Goal: Complete application form

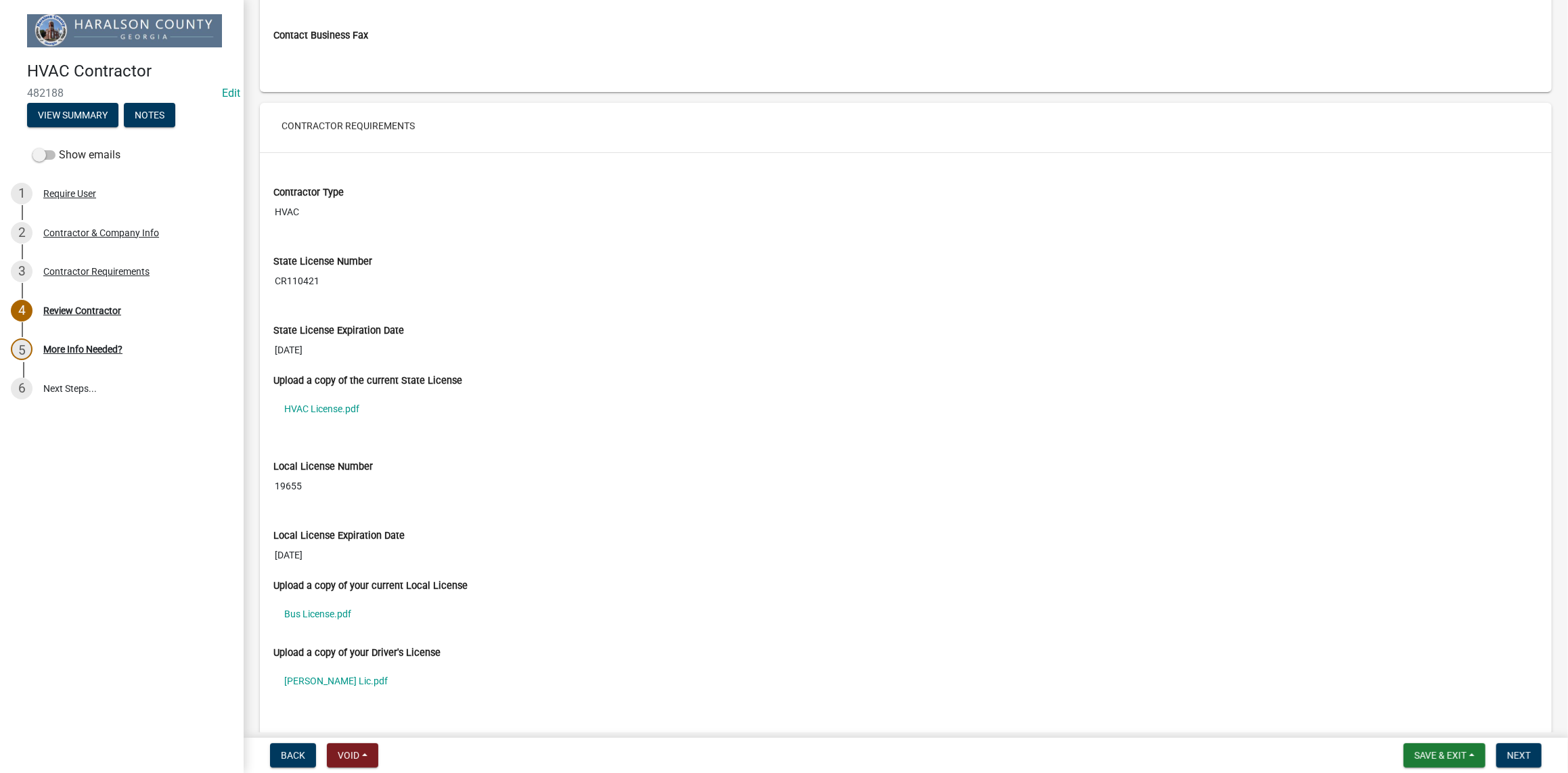
scroll to position [1083, 0]
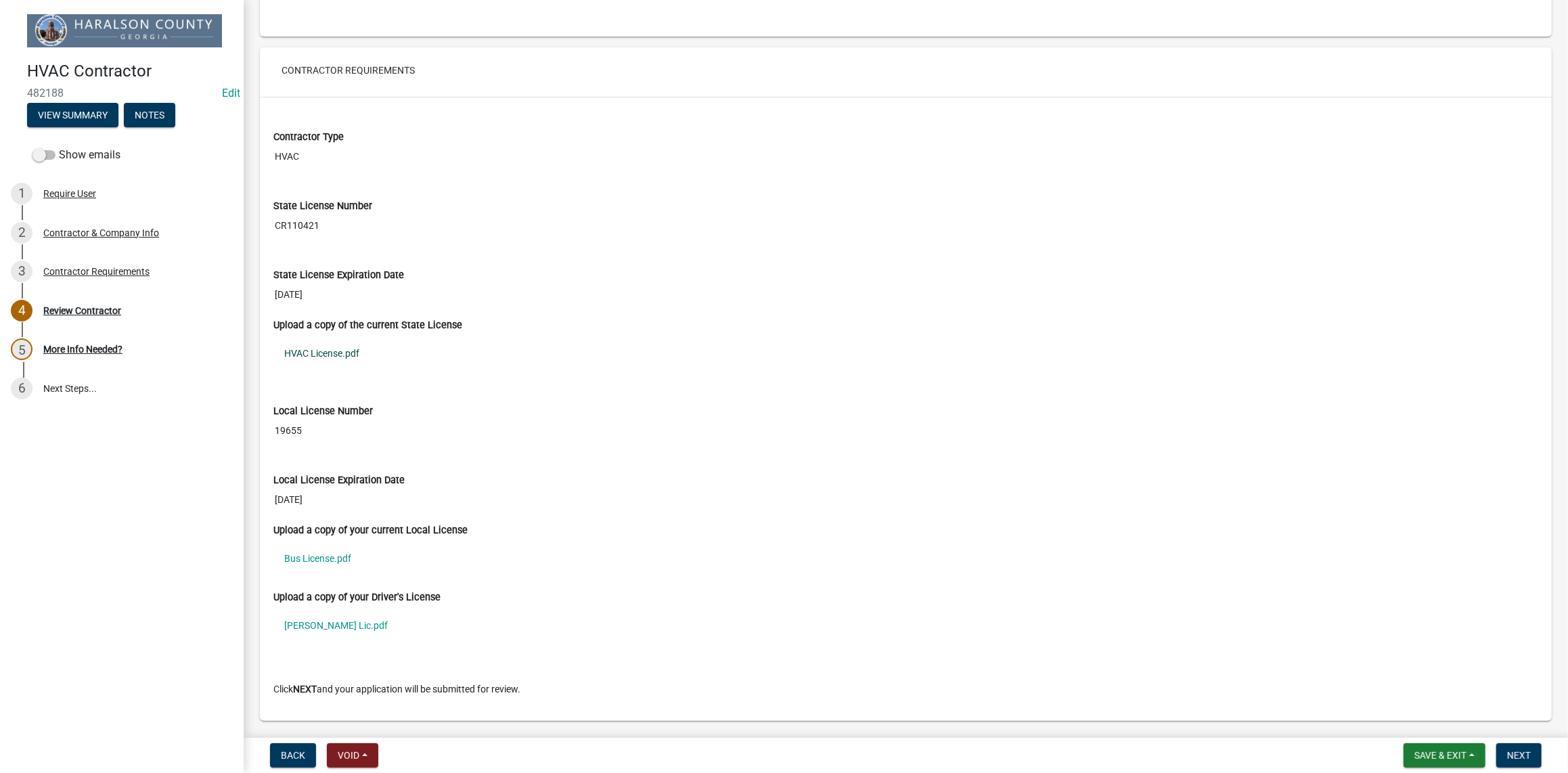
click at [342, 363] on link "HVAC License.pdf" at bounding box center [906, 353] width 1265 height 31
click at [328, 566] on link "Bus License.pdf" at bounding box center [906, 558] width 1265 height 31
click at [306, 639] on link "Chris Drivers Lic.pdf" at bounding box center [906, 625] width 1265 height 31
click at [1508, 757] on span "Next" at bounding box center [1519, 755] width 23 height 11
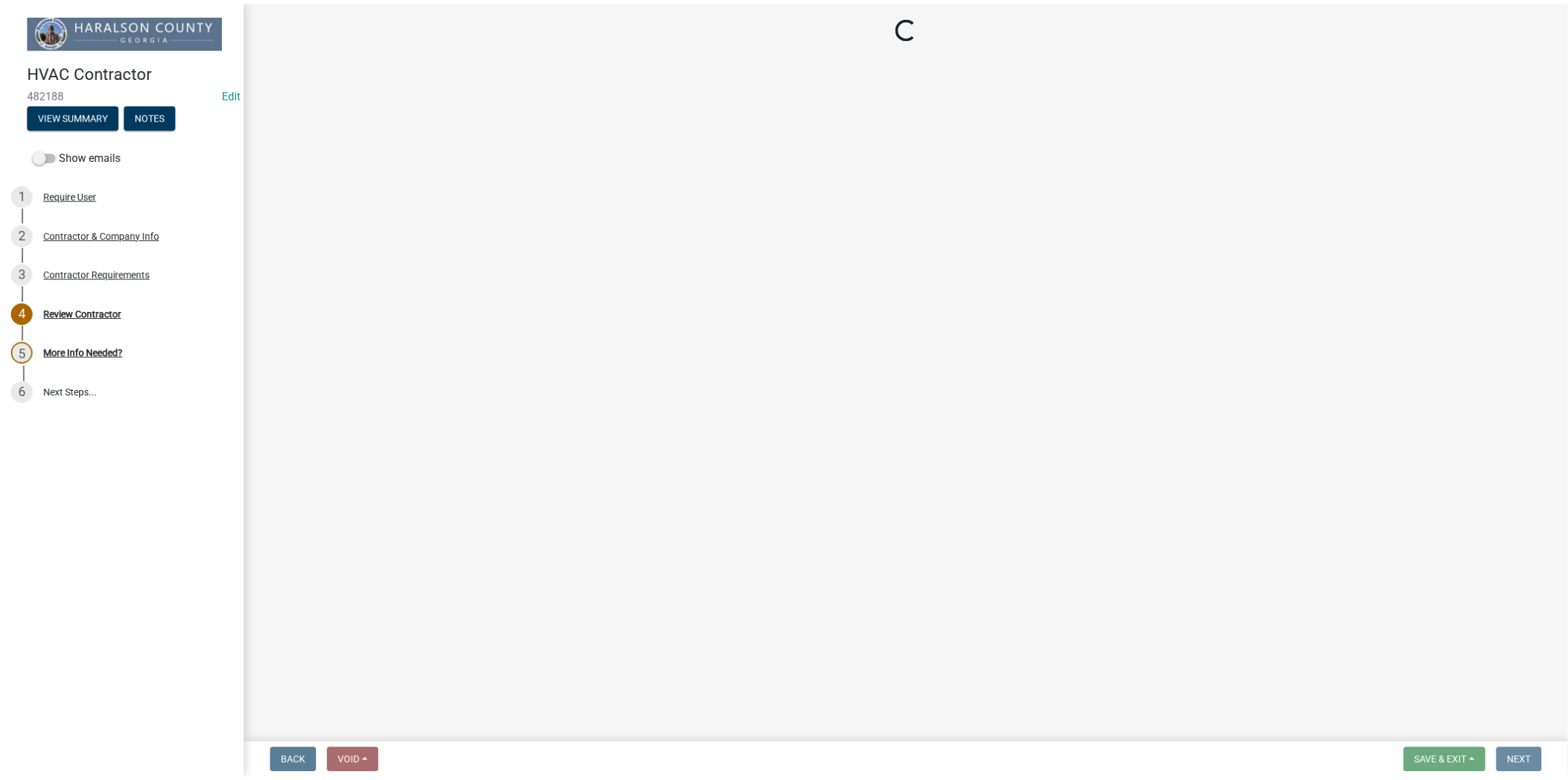
scroll to position [0, 0]
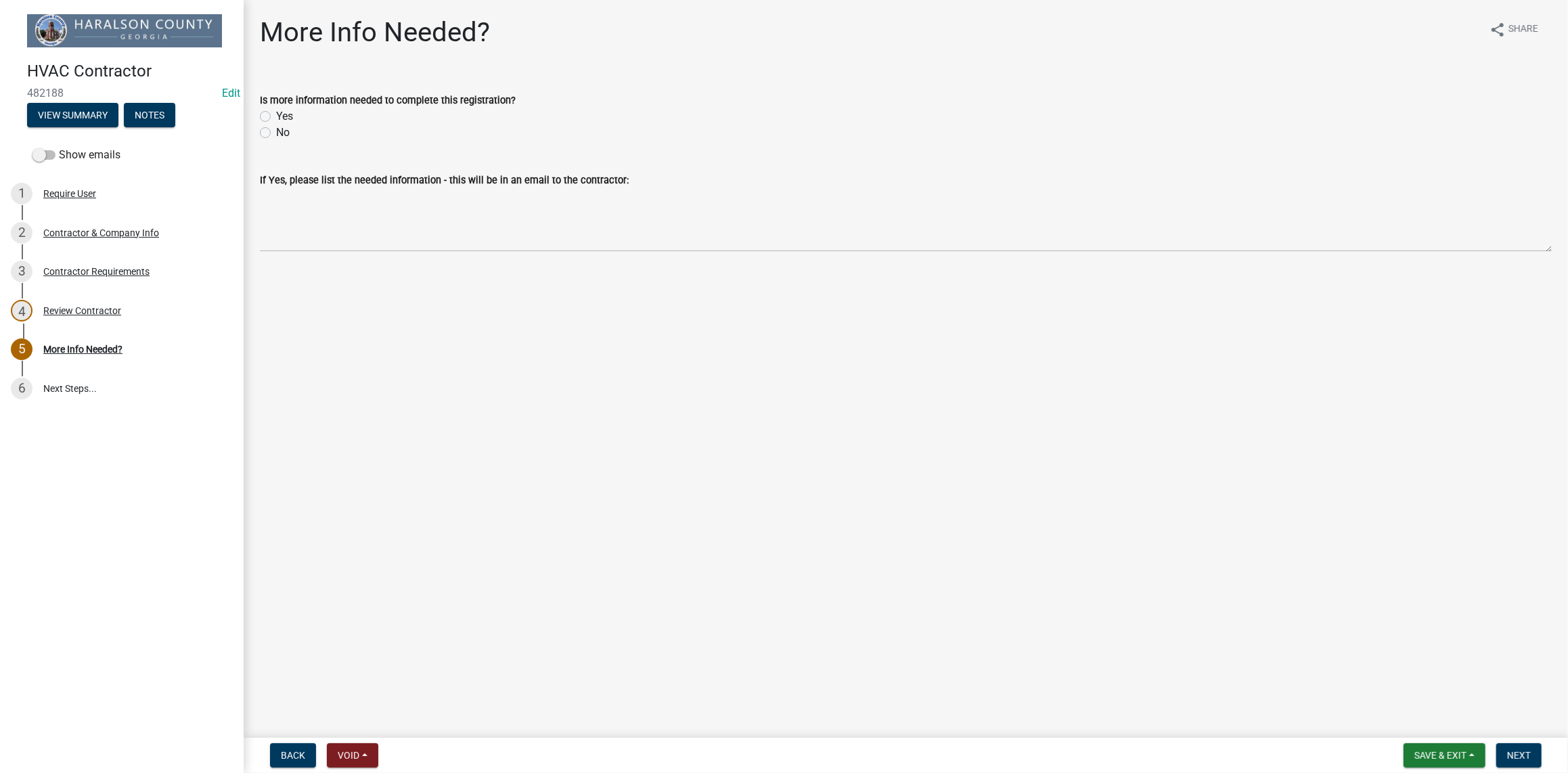
click at [276, 131] on label "No" at bounding box center [282, 132] width 13 height 16
click at [276, 131] on input "No" at bounding box center [280, 128] width 9 height 9
radio input "true"
click at [1530, 751] on span "Next" at bounding box center [1519, 755] width 23 height 11
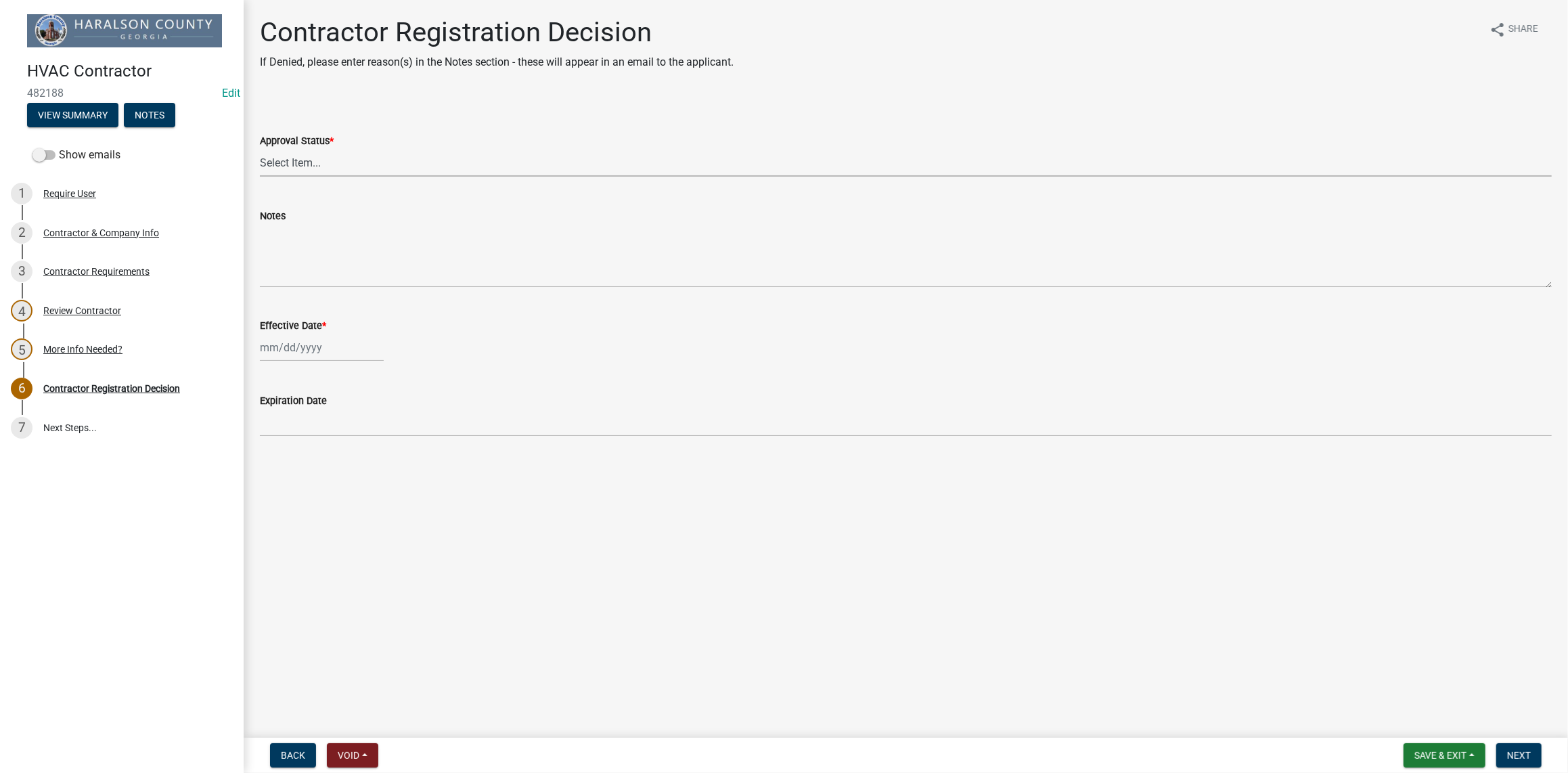
click at [283, 166] on select "Select Item... Approved Denied" at bounding box center [905, 162] width 1292 height 27
click at [260, 149] on select "Select Item... Approved Denied" at bounding box center [905, 162] width 1292 height 27
select select "4b86b809-39dd-4c68-9f3d-fdb3e7050482"
click at [288, 357] on div at bounding box center [321, 347] width 124 height 27
select select "9"
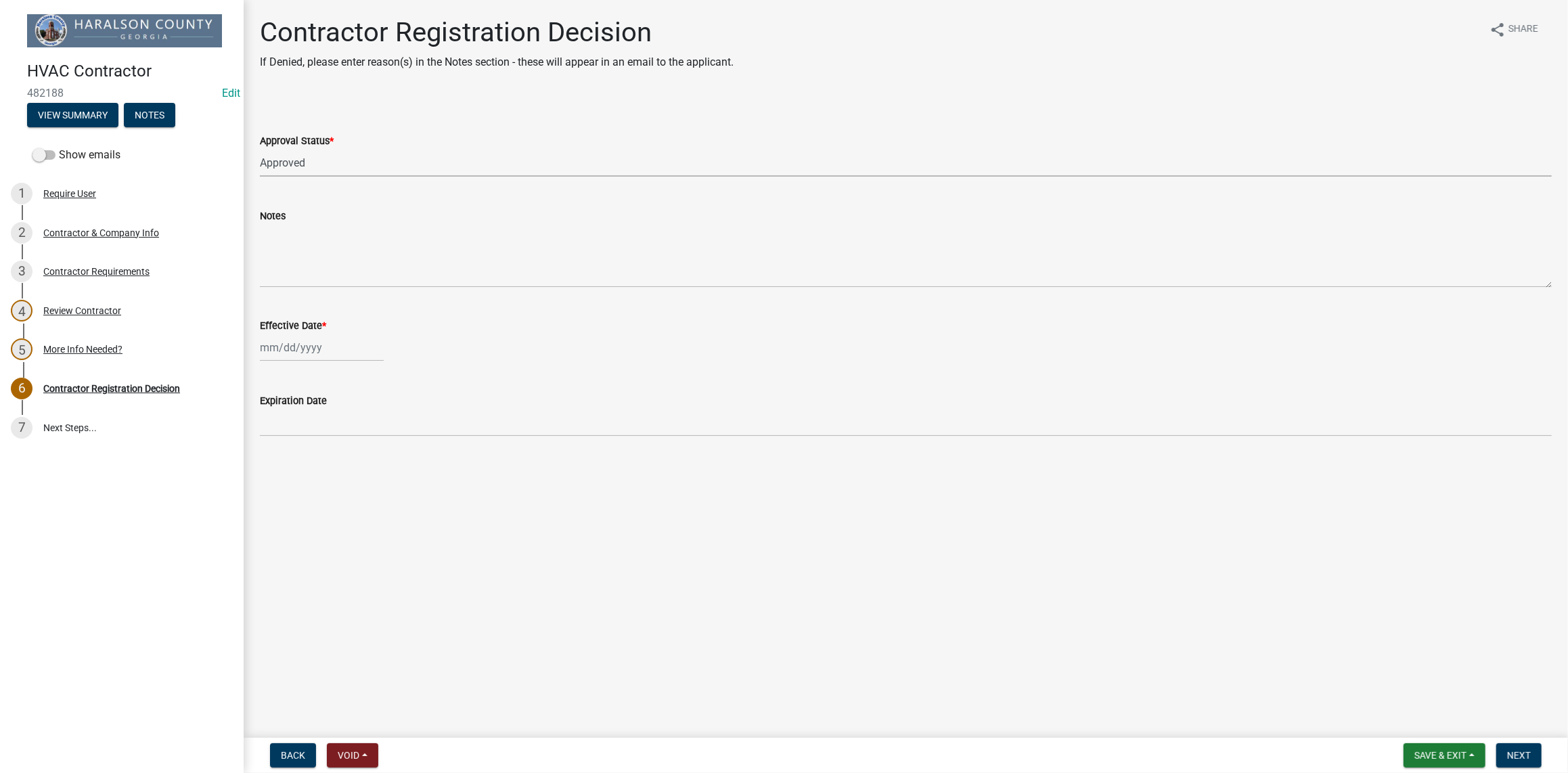
select select "2025"
click at [270, 487] on div "22" at bounding box center [274, 485] width 22 height 22
type input "[DATE]"
click at [1516, 759] on span "Next" at bounding box center [1519, 755] width 23 height 11
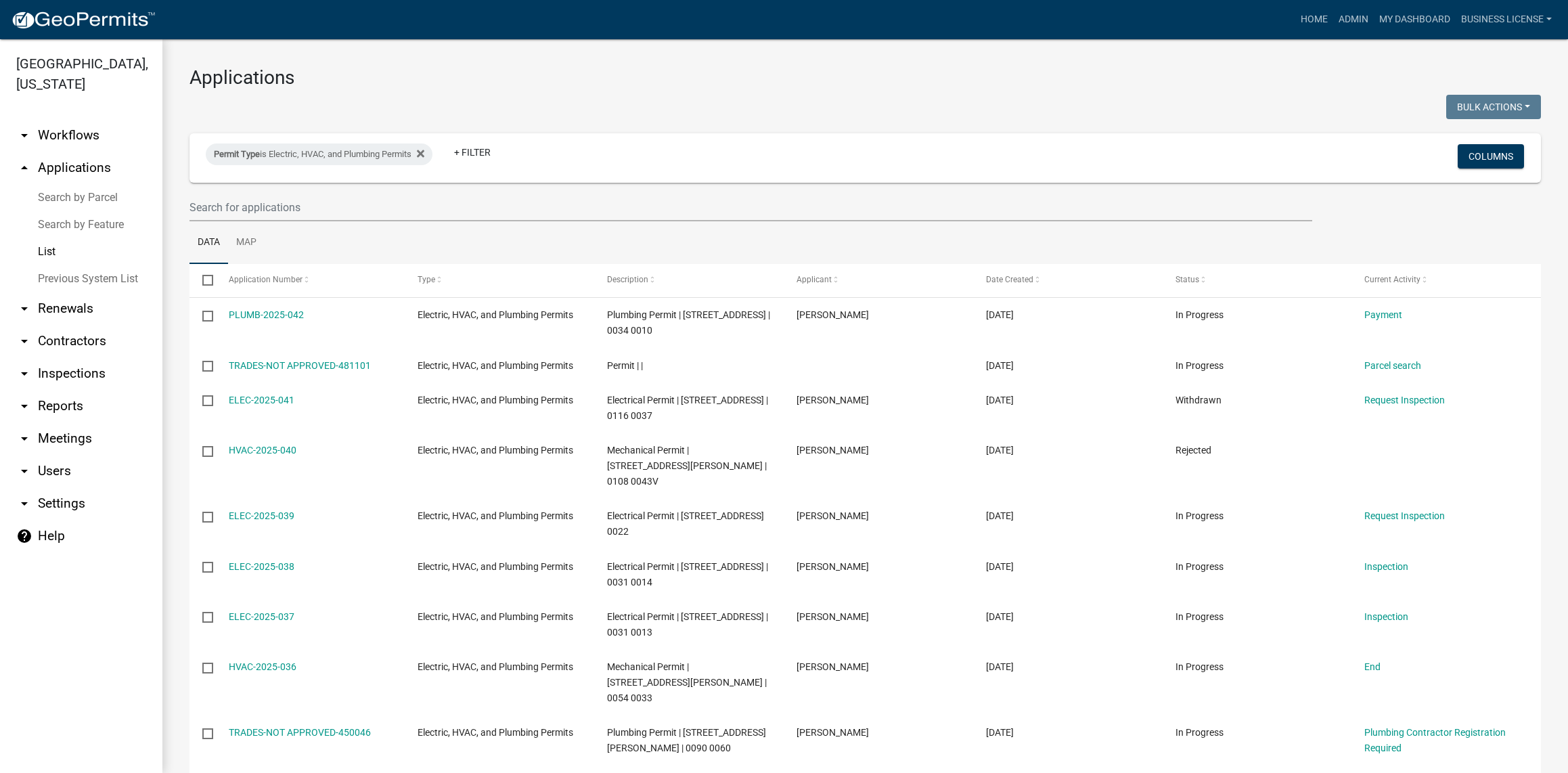
select select "3: 100"
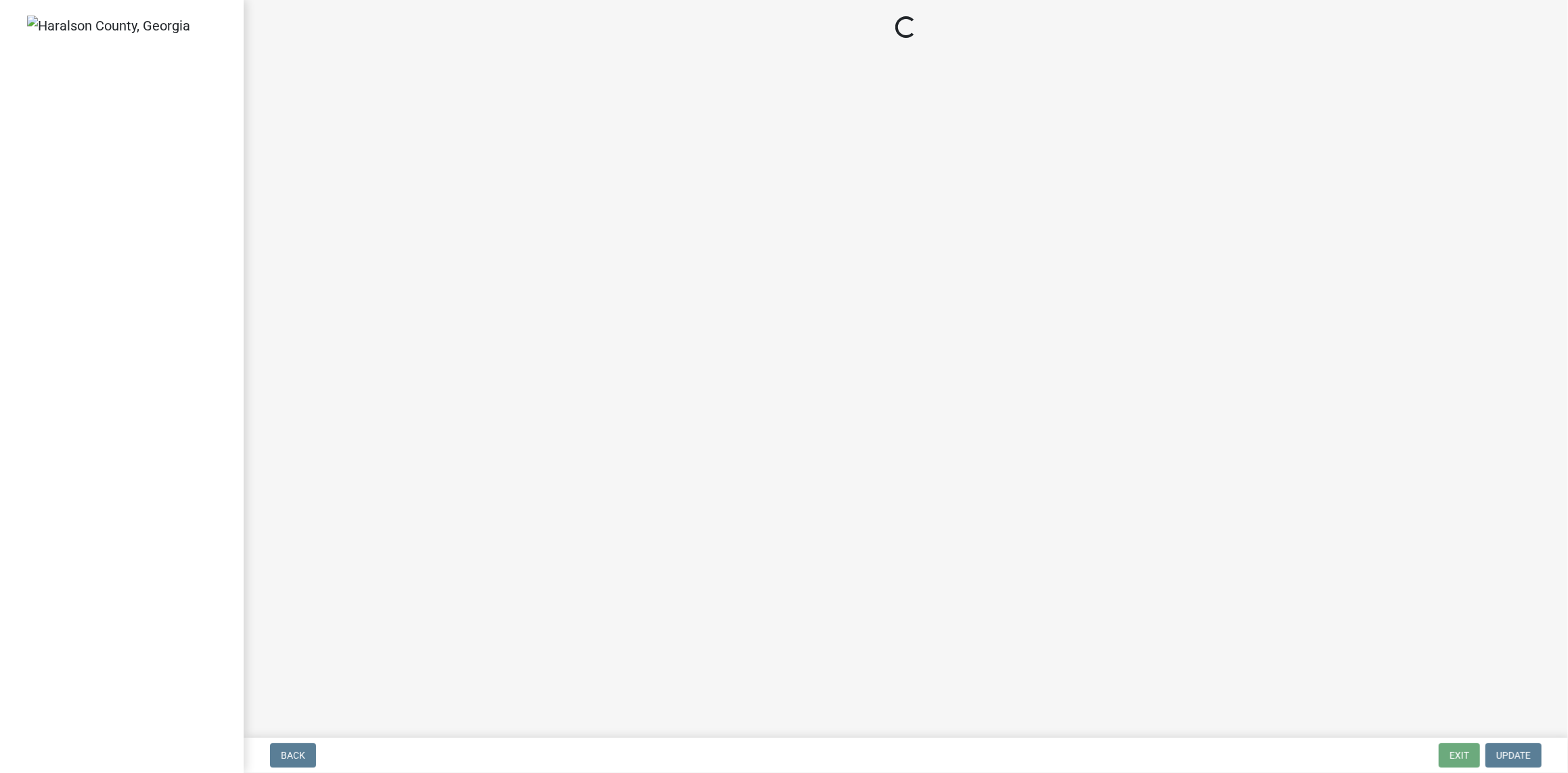
select select "3: 3"
